Goal: Task Accomplishment & Management: Complete application form

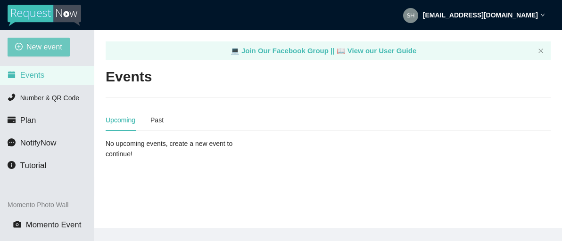
click at [45, 45] on span "New event" at bounding box center [44, 47] width 36 height 12
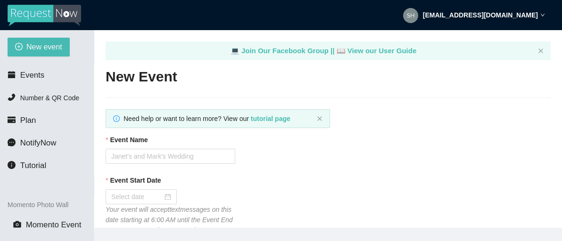
click at [135, 158] on input "Event Name" at bounding box center [171, 156] width 130 height 15
type input "Hashtag [DATE] Trivia"
click at [133, 196] on input "Event Start Date" at bounding box center [136, 197] width 51 height 10
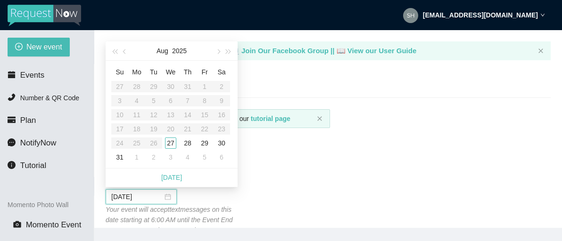
type input "[DATE]"
click at [171, 143] on div "27" at bounding box center [170, 143] width 11 height 11
type input "[DATE]"
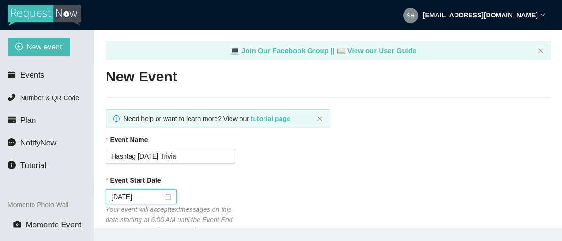
click at [374, 205] on div "Event Start Date [DATE] Your event will accept text messages on this date start…" at bounding box center [328, 205] width 445 height 60
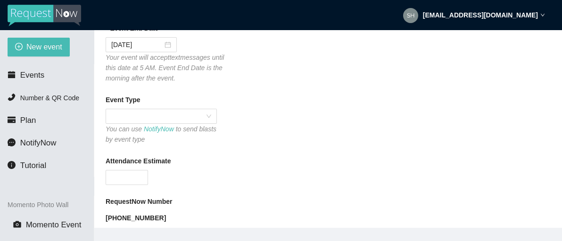
scroll to position [226, 0]
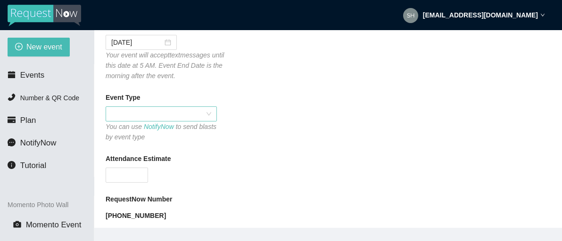
click at [129, 114] on span at bounding box center [161, 114] width 100 height 14
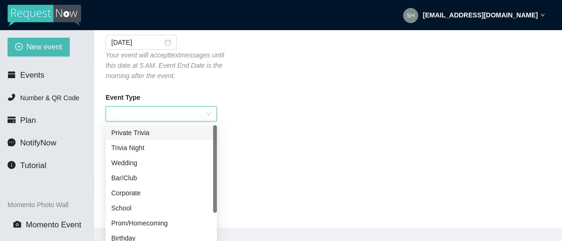
click at [134, 135] on div "Private Trivia" at bounding box center [161, 133] width 100 height 10
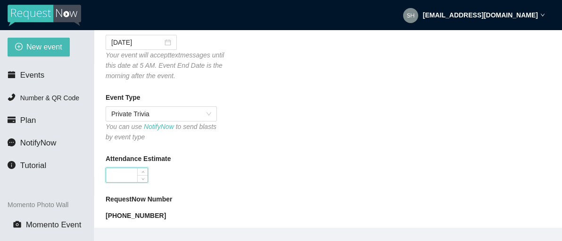
click at [126, 182] on input "Attendance Estimate" at bounding box center [127, 175] width 42 height 14
type input "40"
click at [265, 158] on div "Attendance Estimate" at bounding box center [328, 161] width 445 height 14
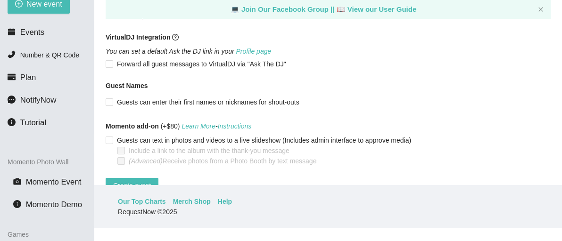
scroll to position [692, 0]
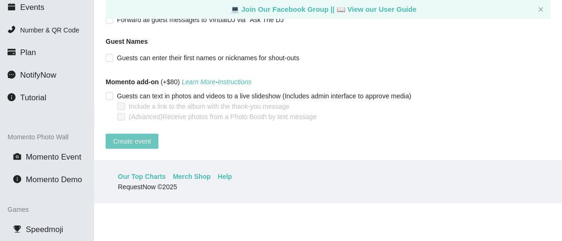
click at [123, 136] on span "Create event" at bounding box center [132, 141] width 38 height 10
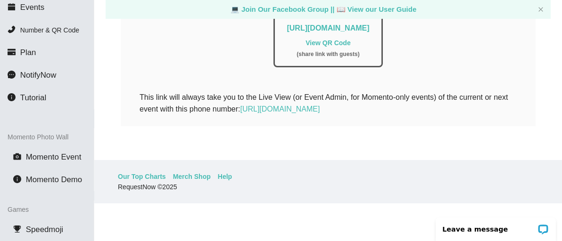
scroll to position [0, 0]
click at [419, 152] on main "💻 Join Our Facebook Group || 📖 View our User Guide Event Created! Back to Event…" at bounding box center [328, 61] width 468 height 198
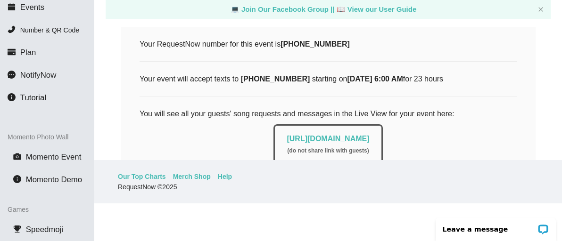
scroll to position [136, 0]
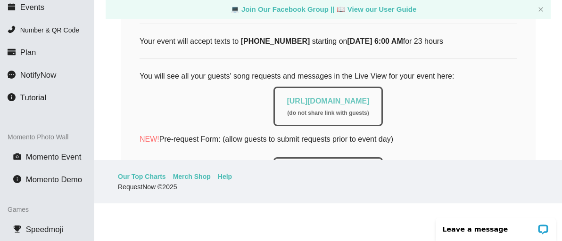
click at [340, 101] on link "[URL][DOMAIN_NAME]" at bounding box center [328, 101] width 83 height 8
